Goal: Task Accomplishment & Management: Complete application form

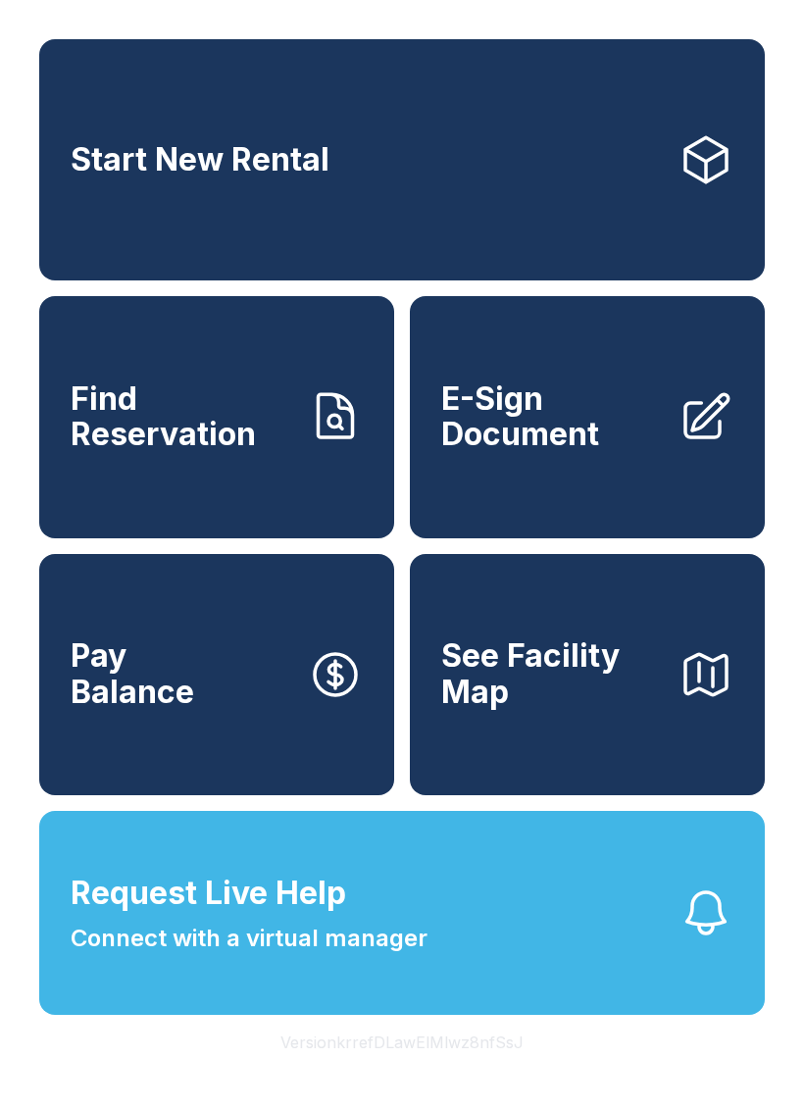
click at [495, 951] on button "Request Live Help Connect with a virtual manager" at bounding box center [402, 913] width 726 height 204
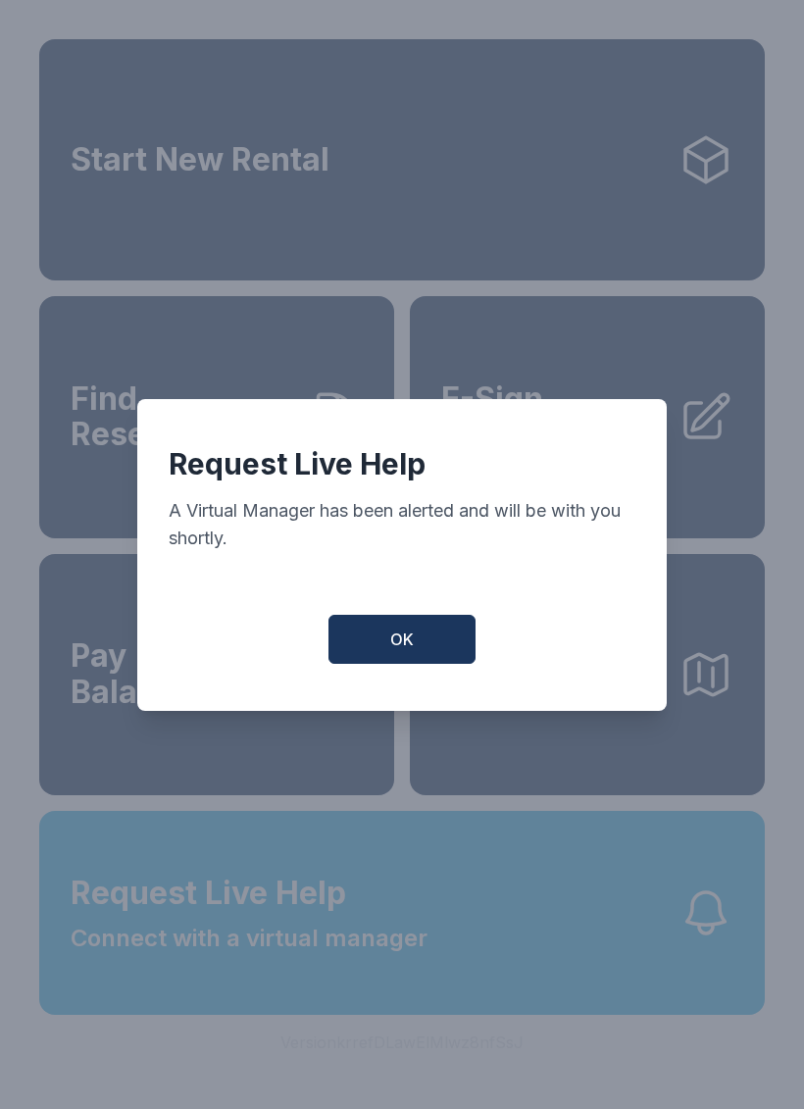
click at [424, 629] on button "OK" at bounding box center [402, 639] width 147 height 49
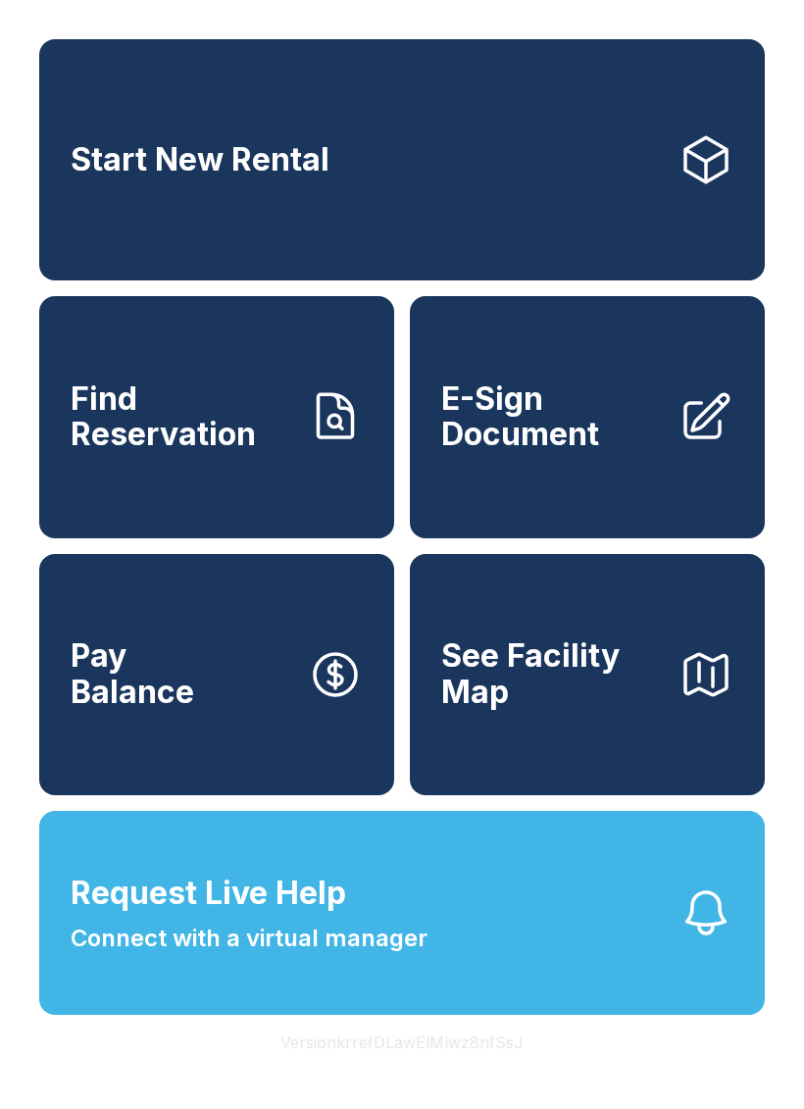
click at [554, 449] on span "E-Sign Document" at bounding box center [552, 418] width 222 height 72
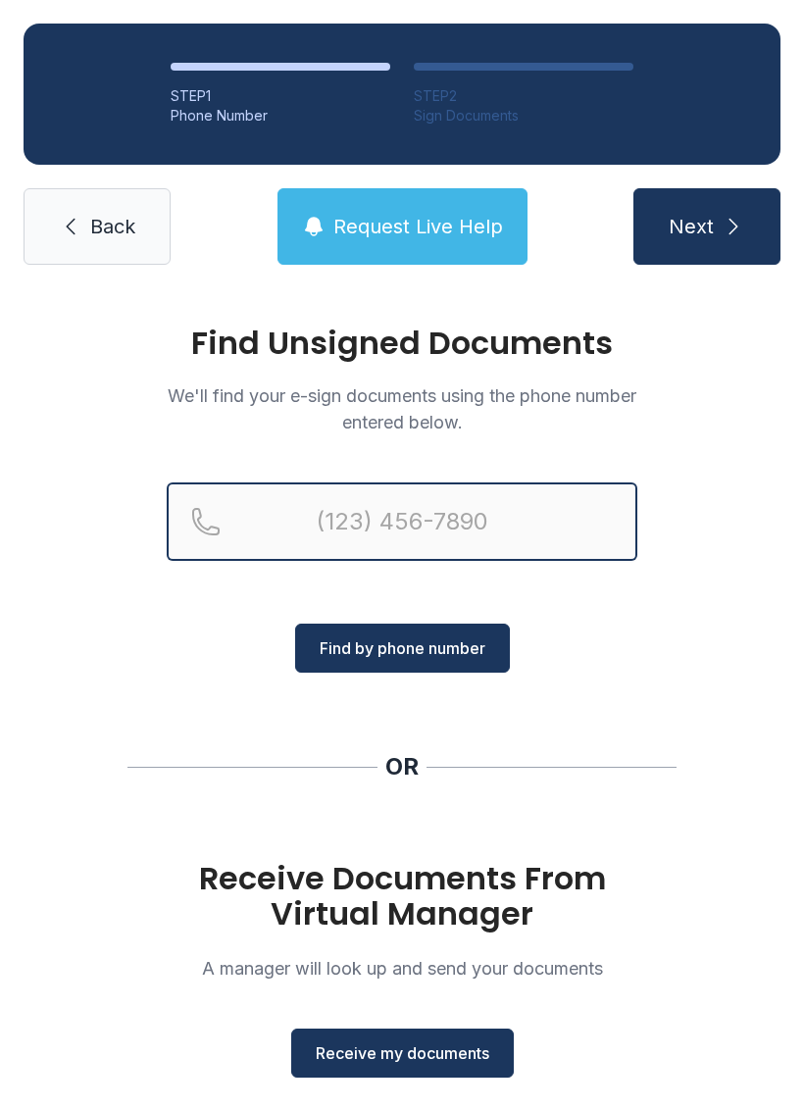
click at [322, 559] on input "Reservation phone number" at bounding box center [402, 522] width 471 height 78
type input "[PHONE_NUMBER]"
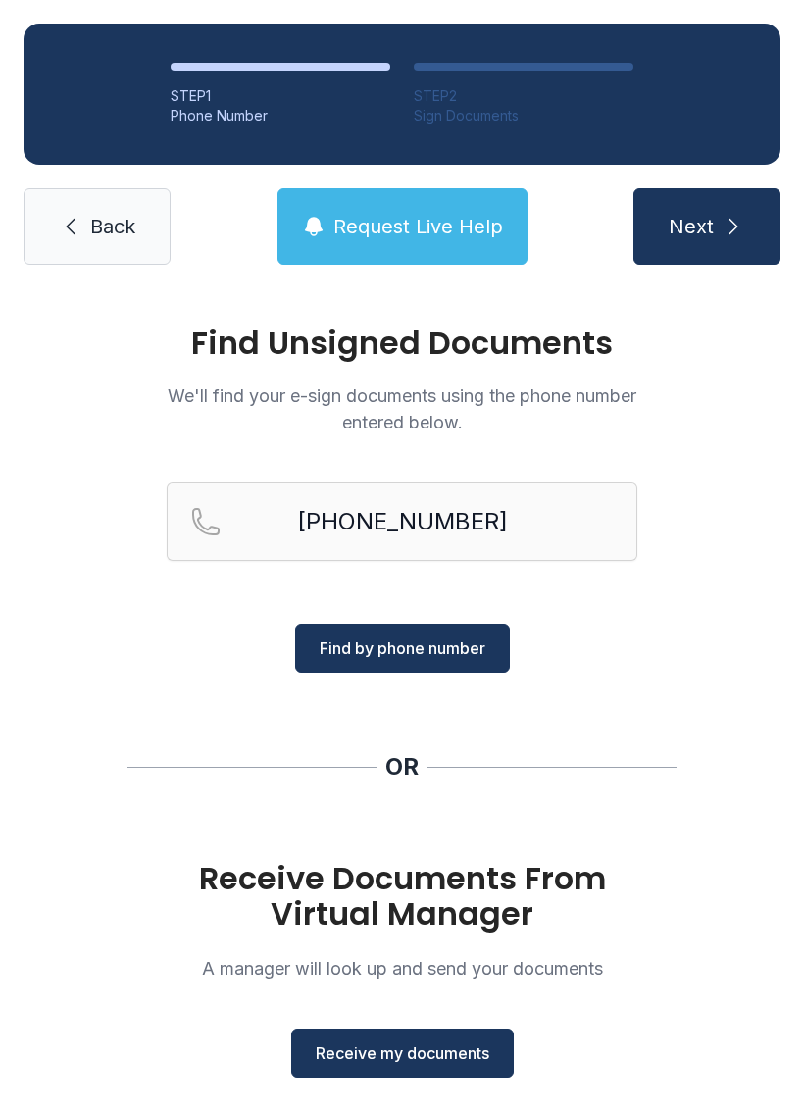
click at [476, 648] on span "Find by phone number" at bounding box center [403, 648] width 166 height 24
click at [384, 660] on button "Find by phone number" at bounding box center [402, 648] width 215 height 49
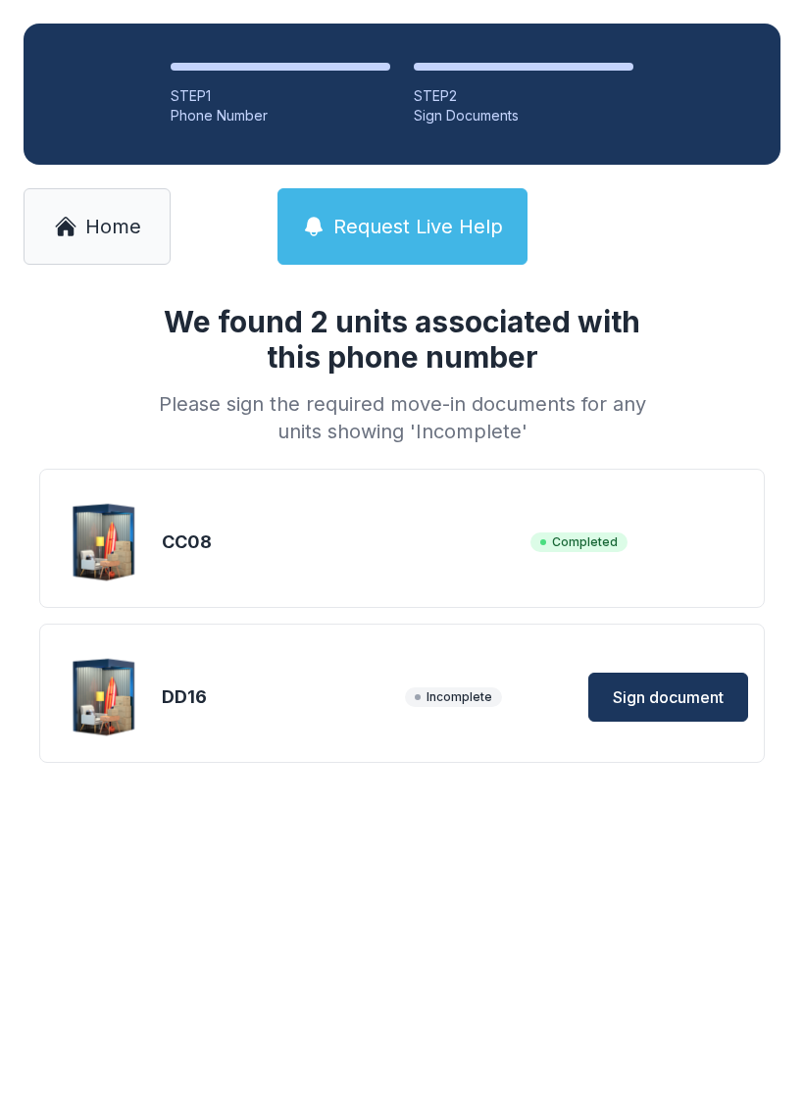
click at [422, 643] on div "DD16 Incomplete Sign document" at bounding box center [402, 693] width 726 height 139
click at [678, 698] on span "Sign document" at bounding box center [668, 698] width 111 height 24
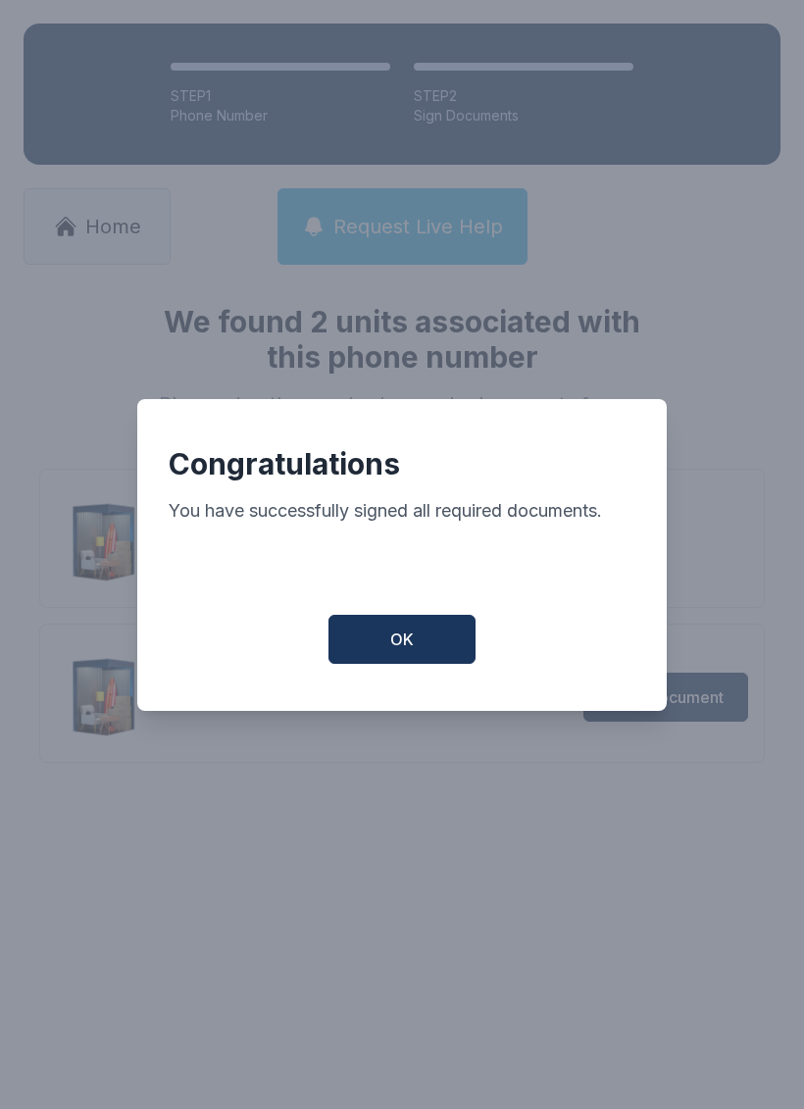
click at [409, 651] on span "OK" at bounding box center [402, 640] width 24 height 24
